Goal: Task Accomplishment & Management: Manage account settings

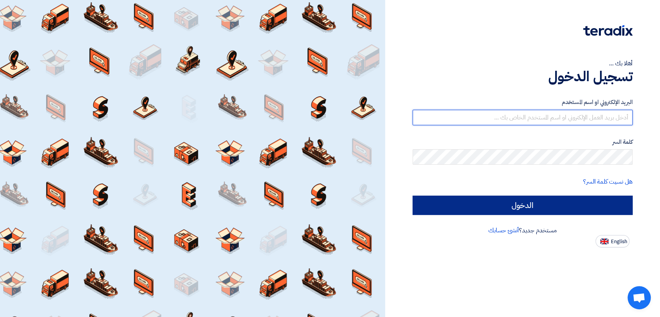
type input "[EMAIL_ADDRESS][DOMAIN_NAME]"
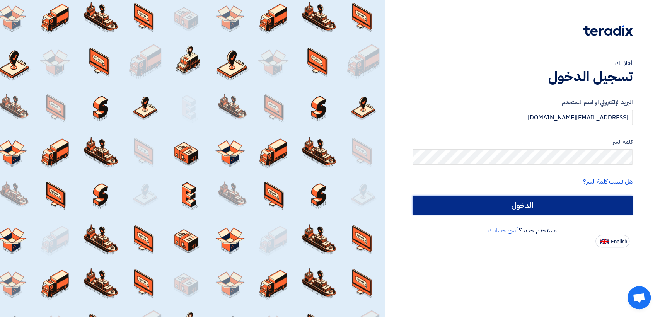
click at [482, 214] on input "الدخول" at bounding box center [522, 205] width 220 height 19
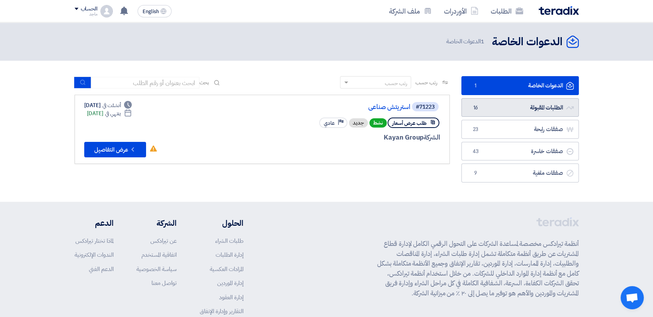
click at [523, 112] on link "الطلبات المقبولة الطلبات المقبولة 16" at bounding box center [519, 107] width 117 height 19
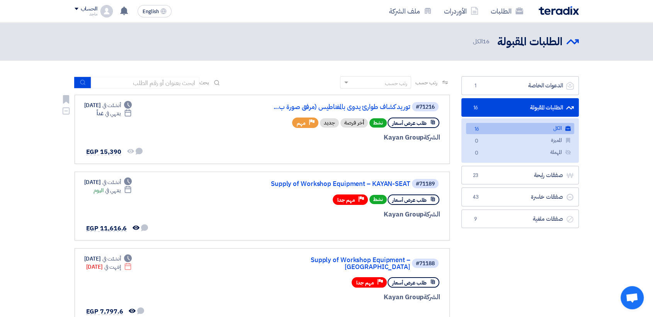
click at [399, 157] on div at bounding box center [347, 151] width 186 height 11
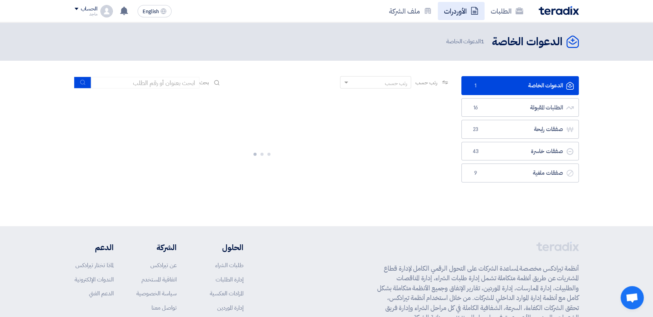
click at [453, 19] on link "الأوردرات" at bounding box center [461, 11] width 47 height 18
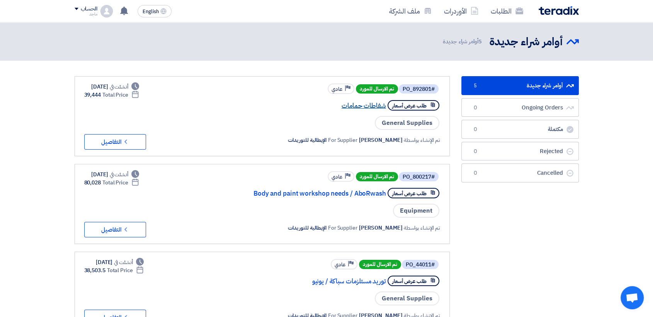
click at [361, 109] on link "شفاطات حمامات" at bounding box center [309, 105] width 155 height 7
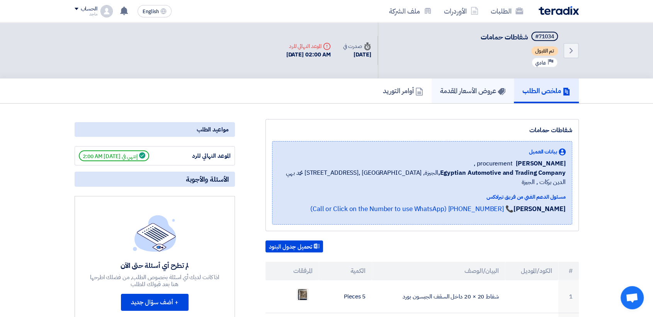
click at [482, 94] on h5 "عروض الأسعار المقدمة" at bounding box center [472, 90] width 65 height 9
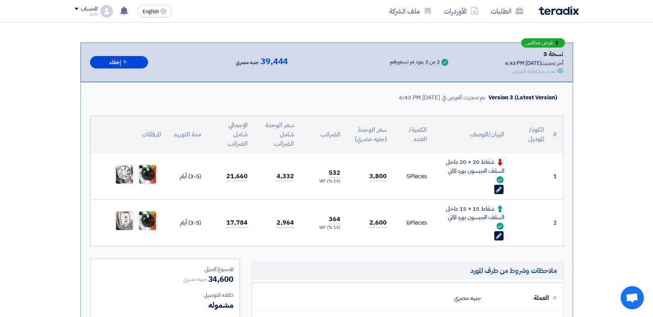
scroll to position [99, 0]
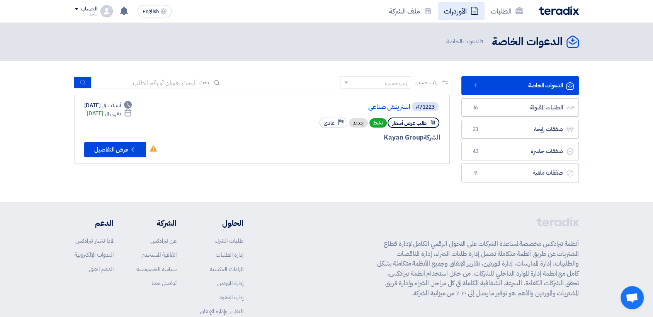
click at [457, 4] on link "الأوردرات" at bounding box center [461, 11] width 47 height 18
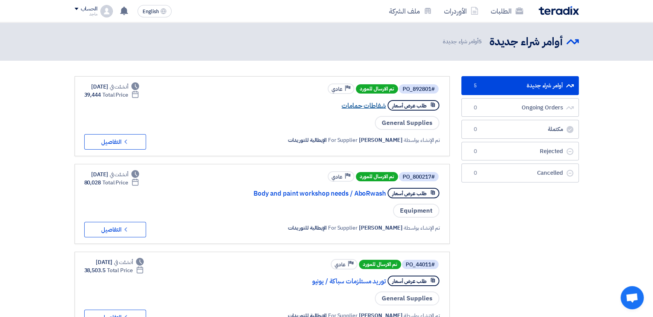
click at [374, 107] on link "شفاطات حمامات" at bounding box center [309, 105] width 155 height 7
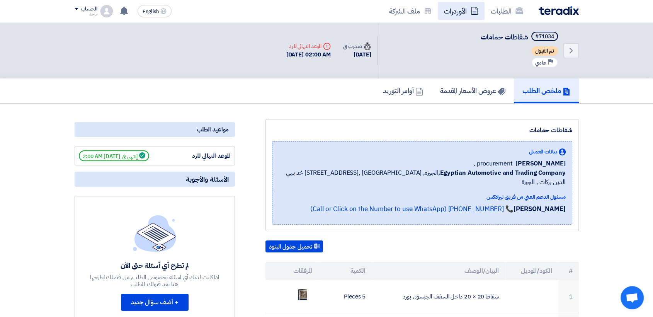
click at [460, 10] on link "الأوردرات" at bounding box center [461, 11] width 47 height 18
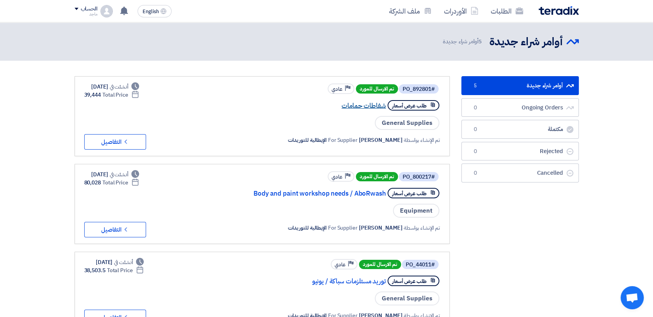
click at [352, 107] on link "شفاطات حمامات" at bounding box center [309, 105] width 155 height 7
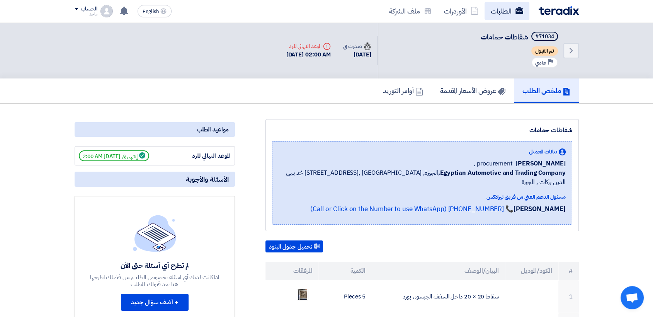
click at [513, 11] on link "الطلبات" at bounding box center [507, 11] width 45 height 18
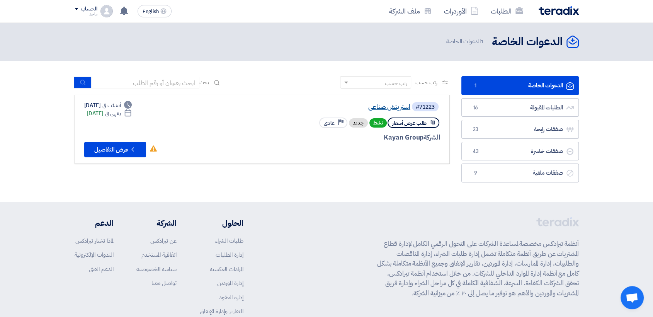
click at [401, 108] on link "استريتش صناعى" at bounding box center [333, 107] width 155 height 7
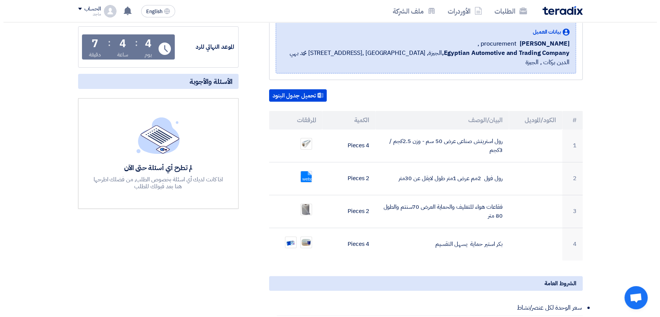
scroll to position [110, 0]
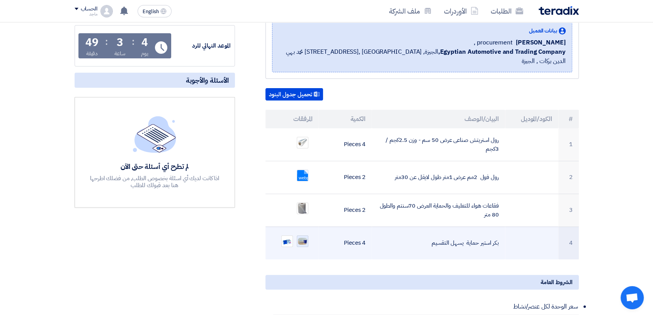
click at [303, 237] on img at bounding box center [302, 241] width 11 height 9
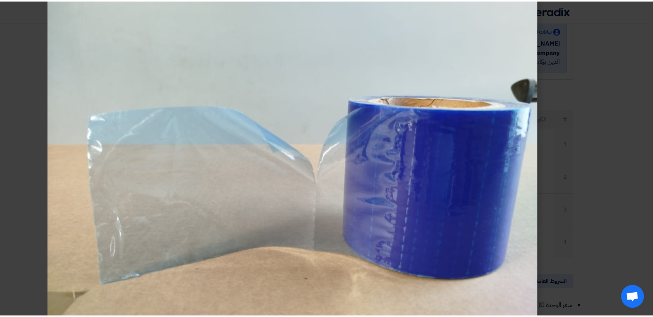
scroll to position [30, 0]
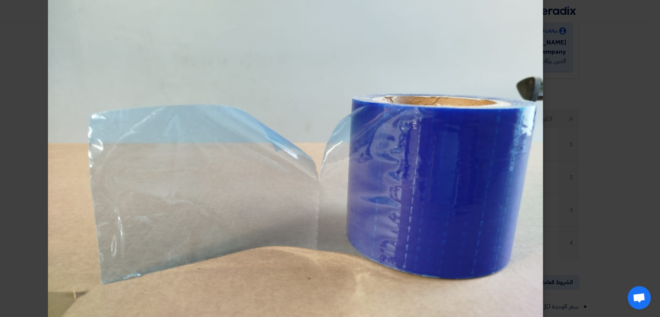
click at [27, 155] on modal-container at bounding box center [330, 158] width 660 height 317
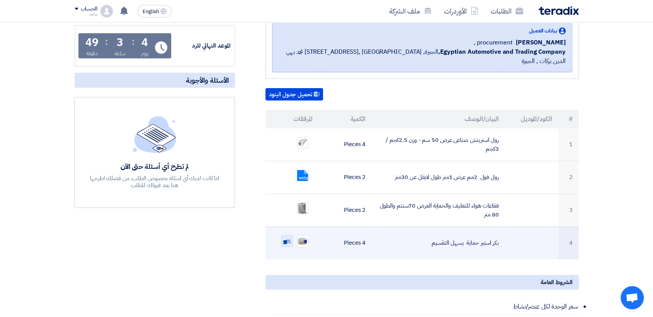
click at [286, 236] on img at bounding box center [287, 241] width 11 height 11
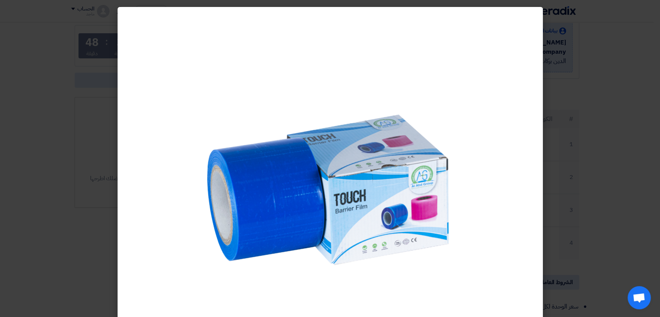
click at [37, 215] on modal-container at bounding box center [330, 158] width 660 height 317
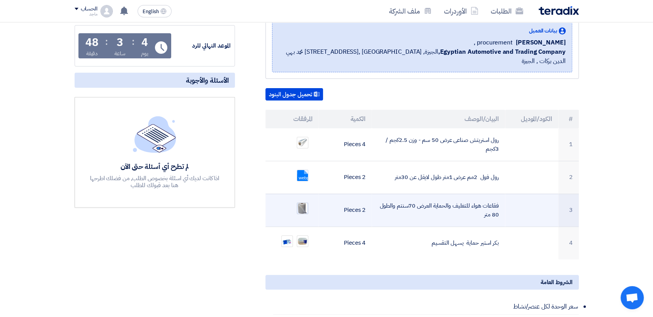
click at [304, 202] on img at bounding box center [302, 208] width 11 height 12
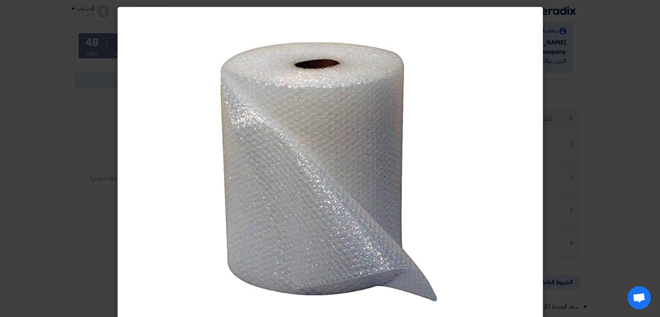
click at [58, 174] on modal-container at bounding box center [330, 158] width 660 height 317
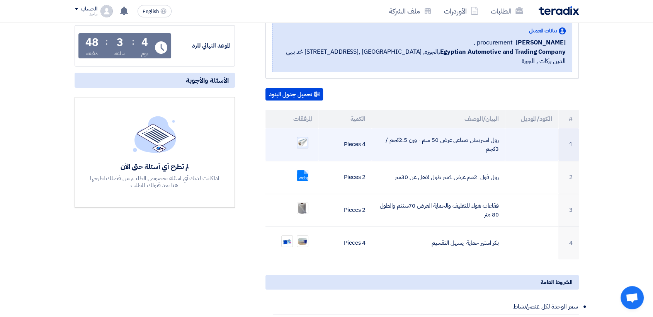
click at [300, 138] on img at bounding box center [302, 143] width 11 height 10
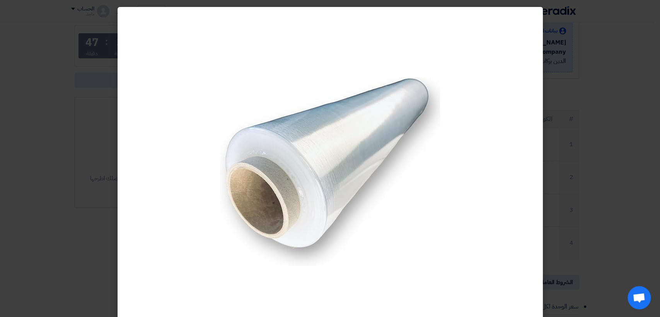
click at [74, 142] on modal-container at bounding box center [330, 158] width 660 height 317
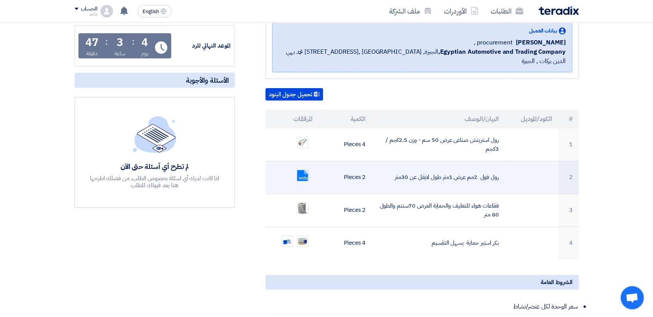
click at [301, 170] on link at bounding box center [328, 193] width 62 height 46
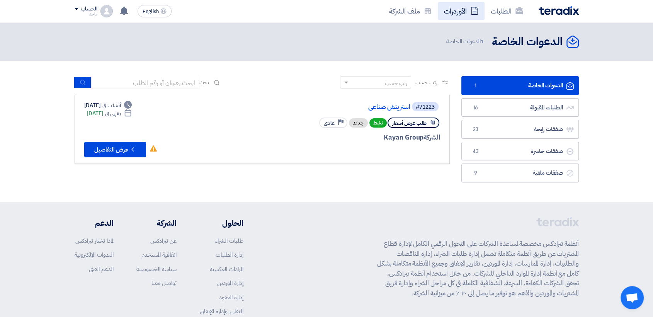
click at [444, 12] on link "الأوردرات" at bounding box center [461, 11] width 47 height 18
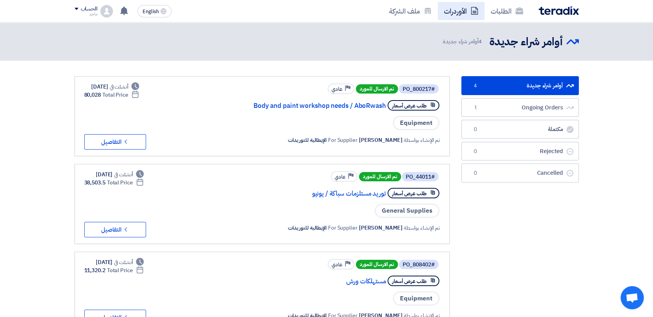
click at [452, 14] on link "الأوردرات" at bounding box center [461, 11] width 47 height 18
click at [490, 7] on link "الطلبات" at bounding box center [507, 11] width 45 height 18
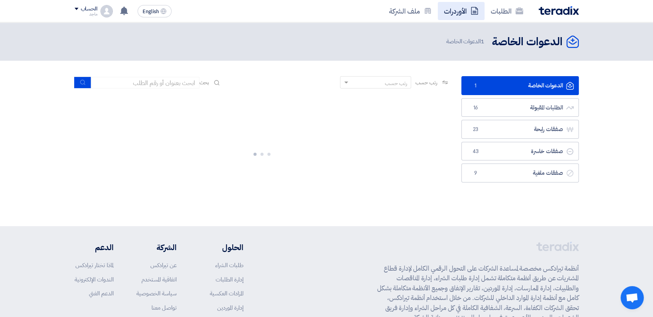
click at [460, 8] on link "الأوردرات" at bounding box center [461, 11] width 47 height 18
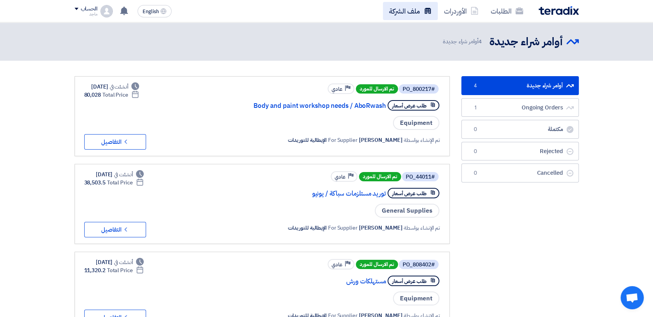
click at [409, 13] on link "ملف الشركة" at bounding box center [410, 11] width 55 height 18
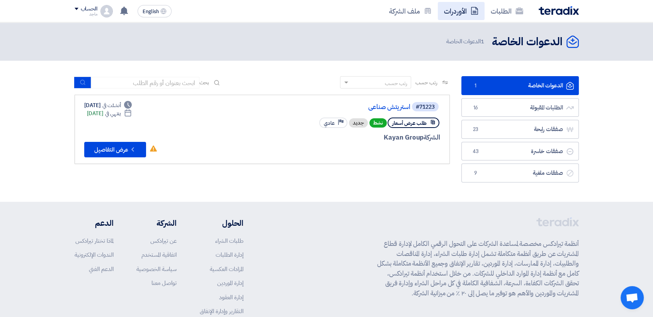
click at [457, 8] on link "الأوردرات" at bounding box center [461, 11] width 47 height 18
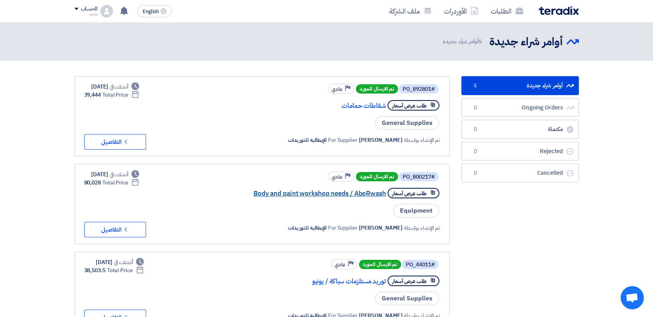
click at [330, 194] on link "Body and paint workshop needs / AboRwash" at bounding box center [309, 193] width 155 height 7
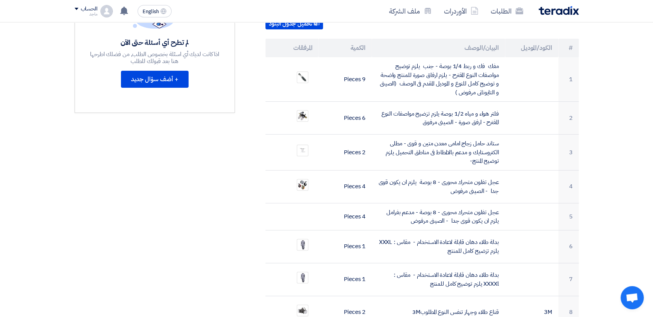
scroll to position [236, 0]
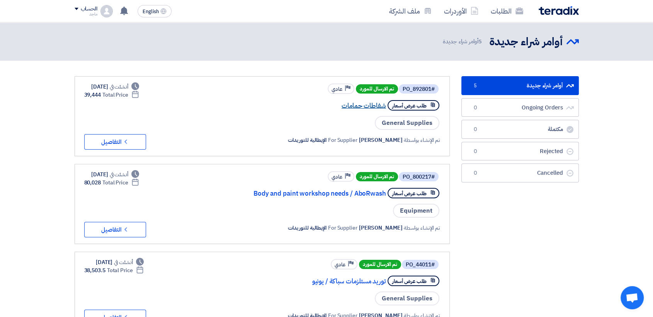
click at [354, 105] on link "شفاطات حمامات" at bounding box center [309, 105] width 155 height 7
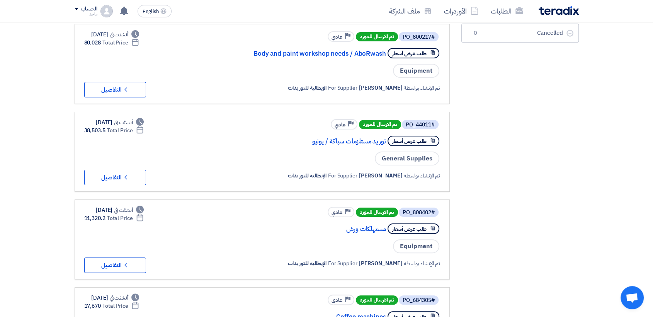
scroll to position [149, 0]
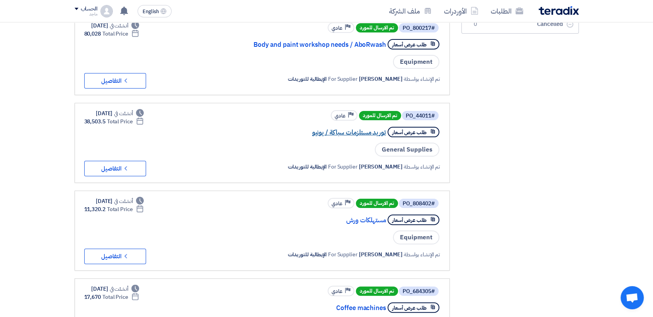
click at [369, 131] on link "توريد مستلزمات سباكة / يونيو" at bounding box center [309, 132] width 155 height 7
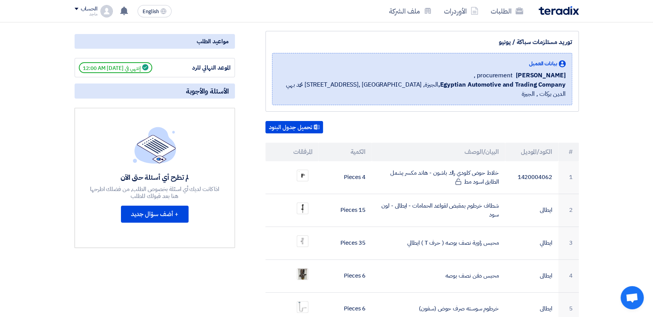
scroll to position [90, 0]
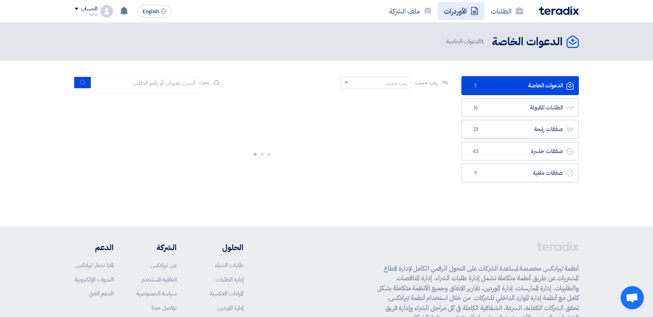
click at [460, 11] on link "الأوردرات" at bounding box center [461, 11] width 47 height 18
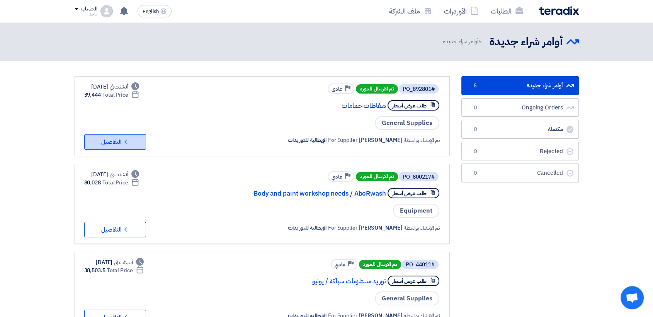
click at [96, 143] on button "Check details التفاصيل" at bounding box center [115, 141] width 62 height 15
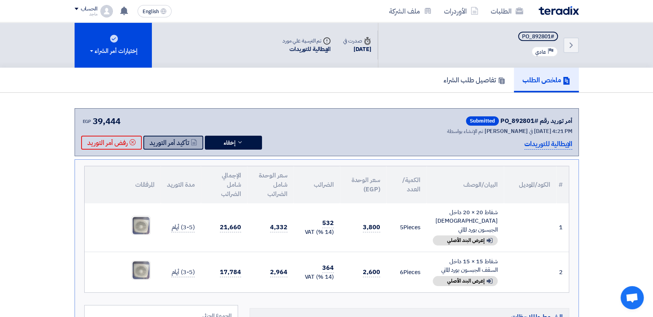
click at [180, 138] on button "تأكيد أمر التوريد" at bounding box center [173, 143] width 60 height 14
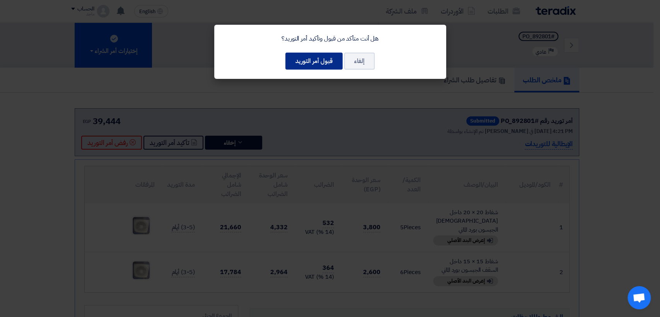
click at [320, 61] on button "قبول أمر التوريد" at bounding box center [313, 61] width 57 height 17
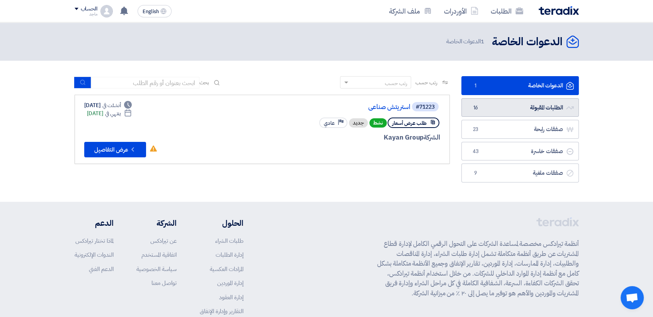
click at [477, 109] on span "16" at bounding box center [475, 108] width 9 height 8
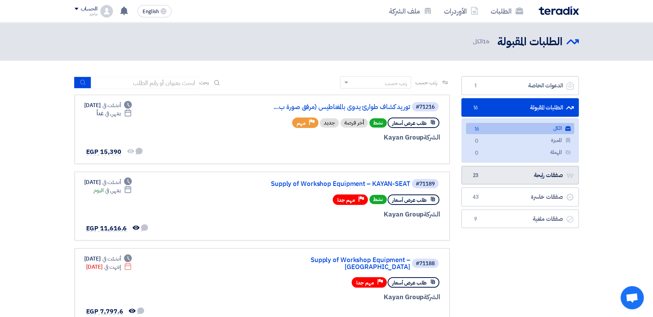
click at [556, 177] on link "صفقات رابحة صفقات رابحة 23" at bounding box center [519, 175] width 117 height 19
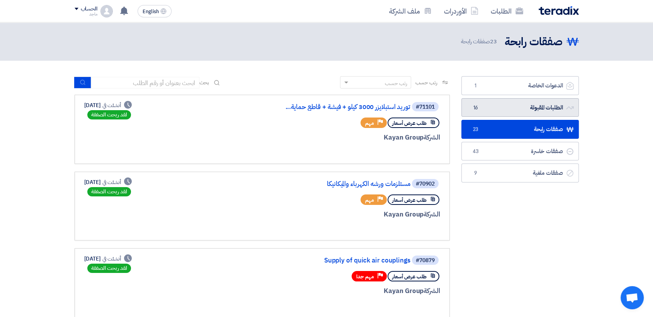
click at [499, 108] on link "الطلبات المقبولة الطلبات المقبولة 16" at bounding box center [519, 107] width 117 height 19
